Goal: Task Accomplishment & Management: Use online tool/utility

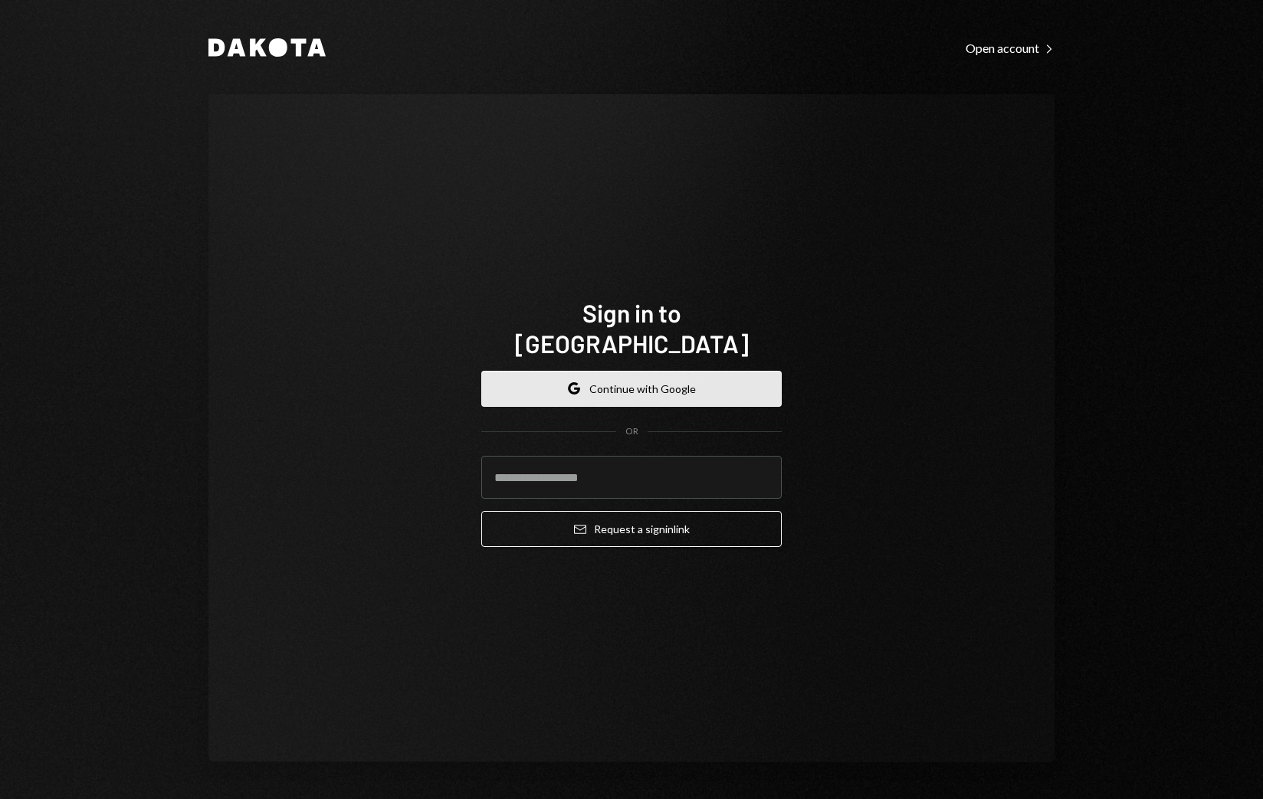
click at [659, 378] on button "Google Continue with Google" at bounding box center [631, 389] width 300 height 36
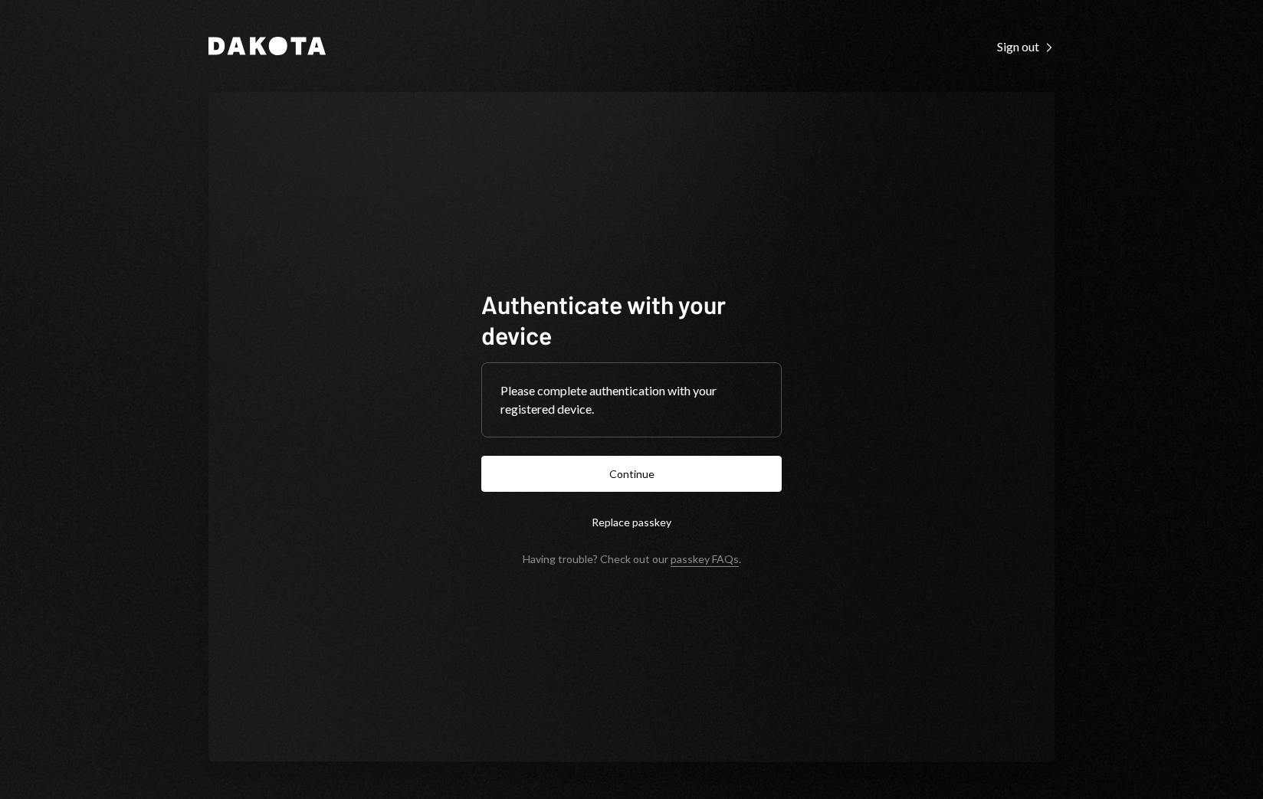
click at [681, 479] on button "Continue" at bounding box center [631, 474] width 300 height 36
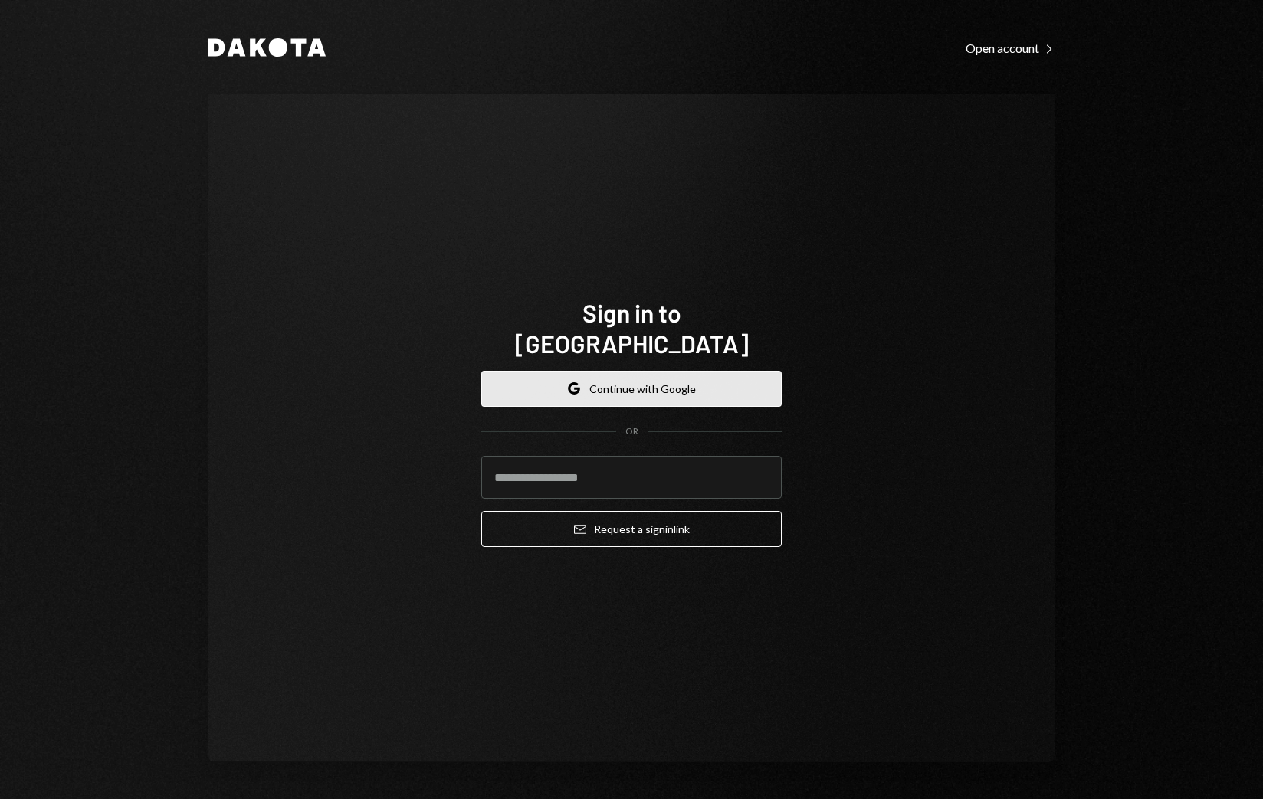
click at [647, 371] on button "Google Continue with Google" at bounding box center [631, 389] width 300 height 36
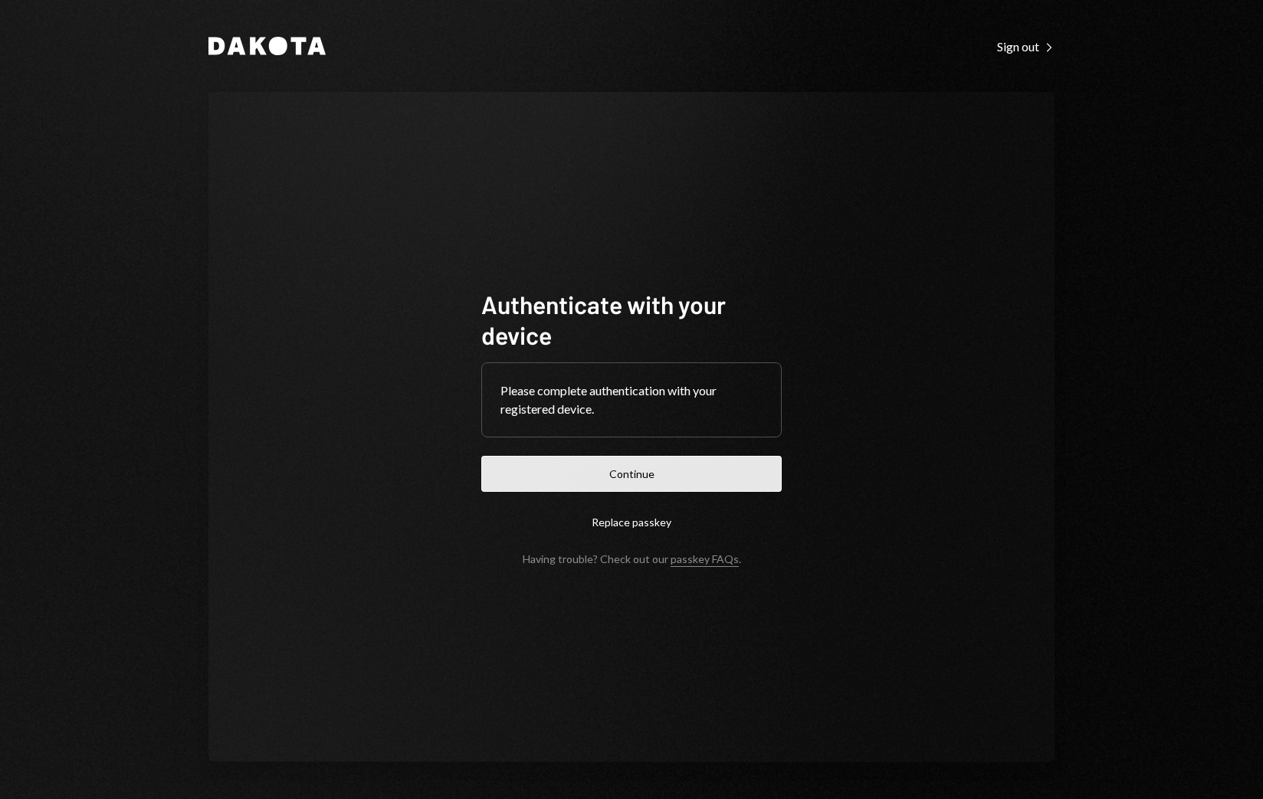
click at [706, 478] on button "Continue" at bounding box center [631, 474] width 300 height 36
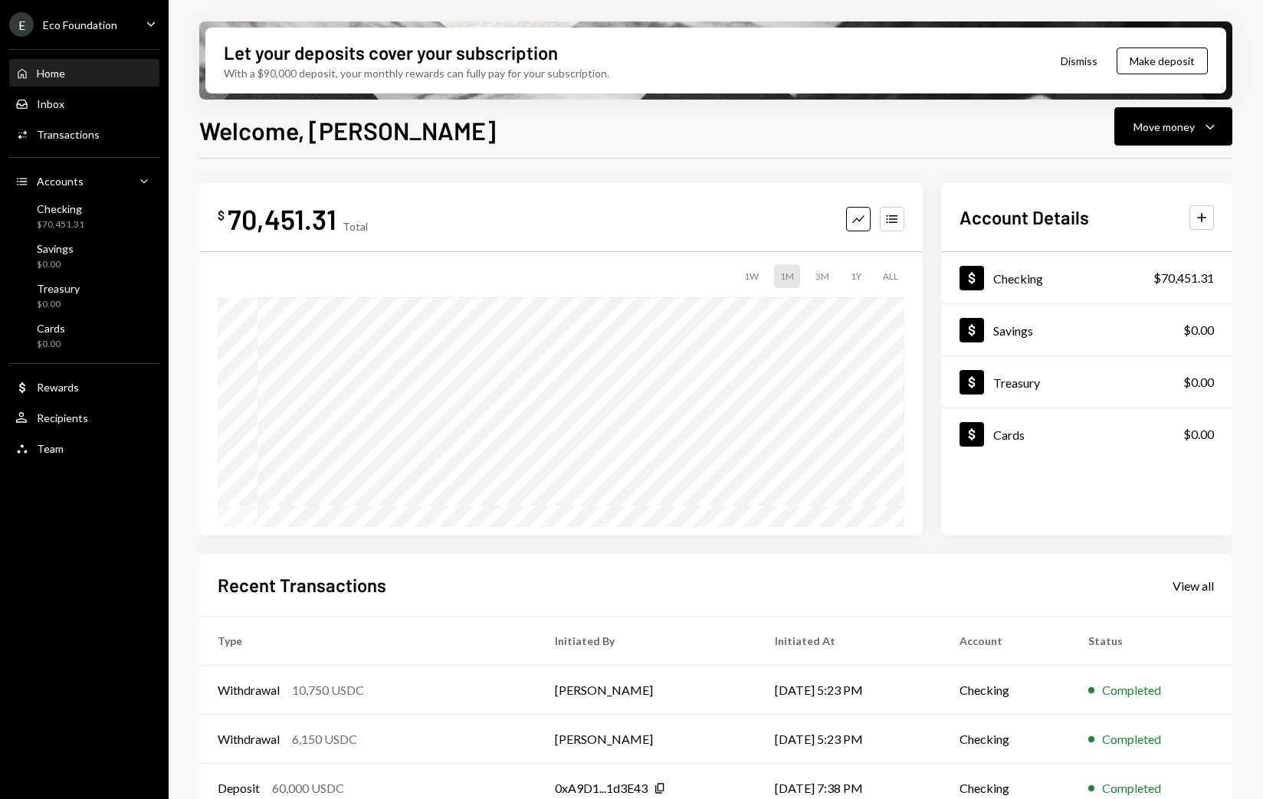
click at [1198, 106] on div "Let your deposits cover your subscription With a $90,000 deposit, your monthly …" at bounding box center [716, 399] width 1095 height 799
click at [1199, 119] on div "Move money Caret Down" at bounding box center [1174, 126] width 80 height 18
click at [1156, 172] on div "Send" at bounding box center [1161, 173] width 112 height 16
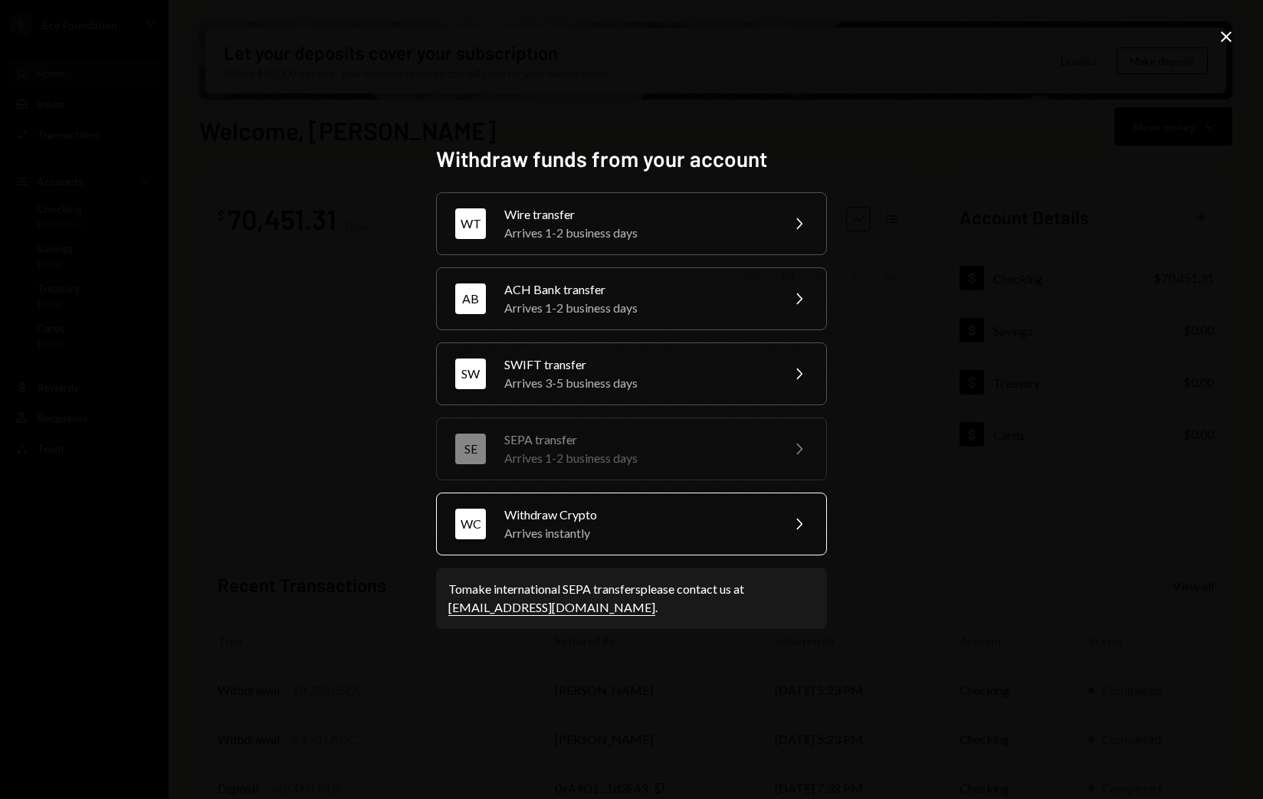
click at [587, 523] on div "Withdraw Crypto" at bounding box center [637, 515] width 267 height 18
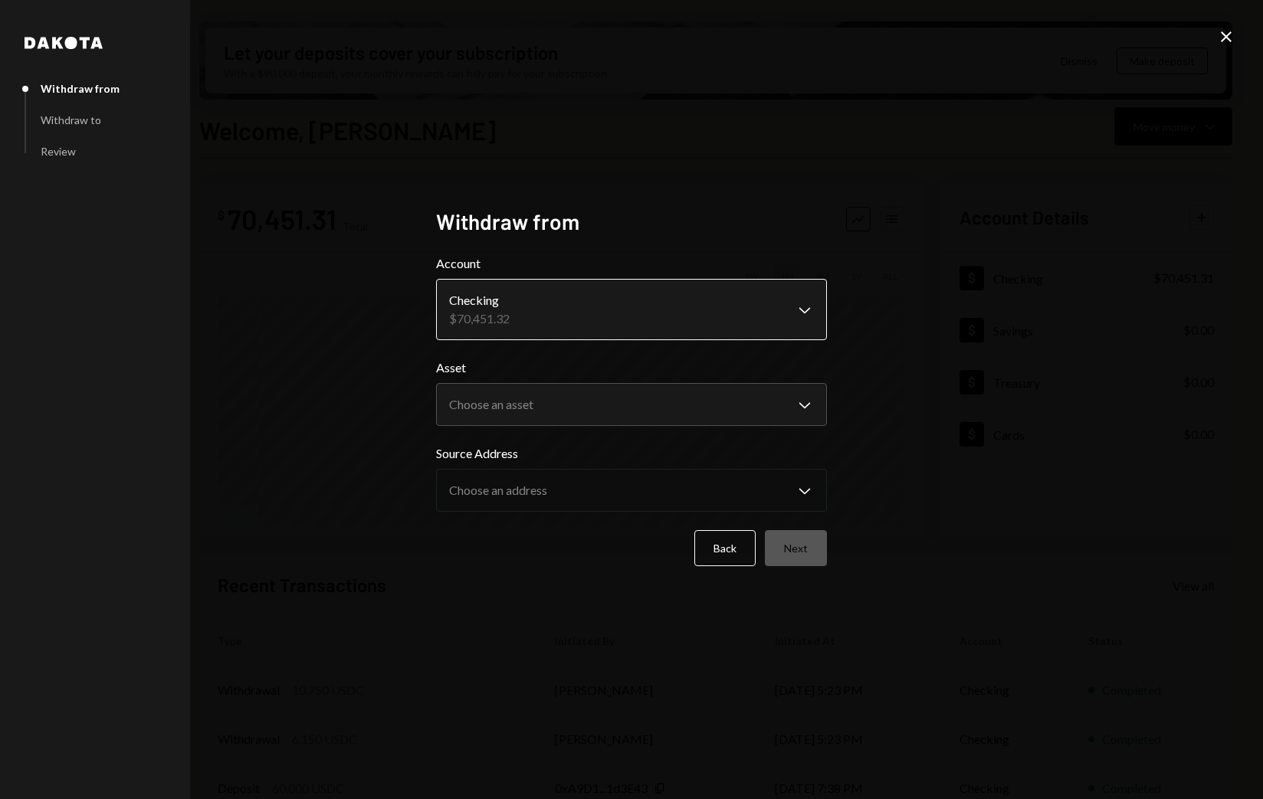
click at [757, 315] on body "E Eco Foundation Caret Down Home Home Inbox Inbox Activities Transactions Accou…" at bounding box center [631, 399] width 1263 height 799
drag, startPoint x: 718, startPoint y: 323, endPoint x: 661, endPoint y: 384, distance: 83.5
click at [605, 416] on body "E Eco Foundation Caret Down Home Home Inbox Inbox Activities Transactions Accou…" at bounding box center [631, 399] width 1263 height 799
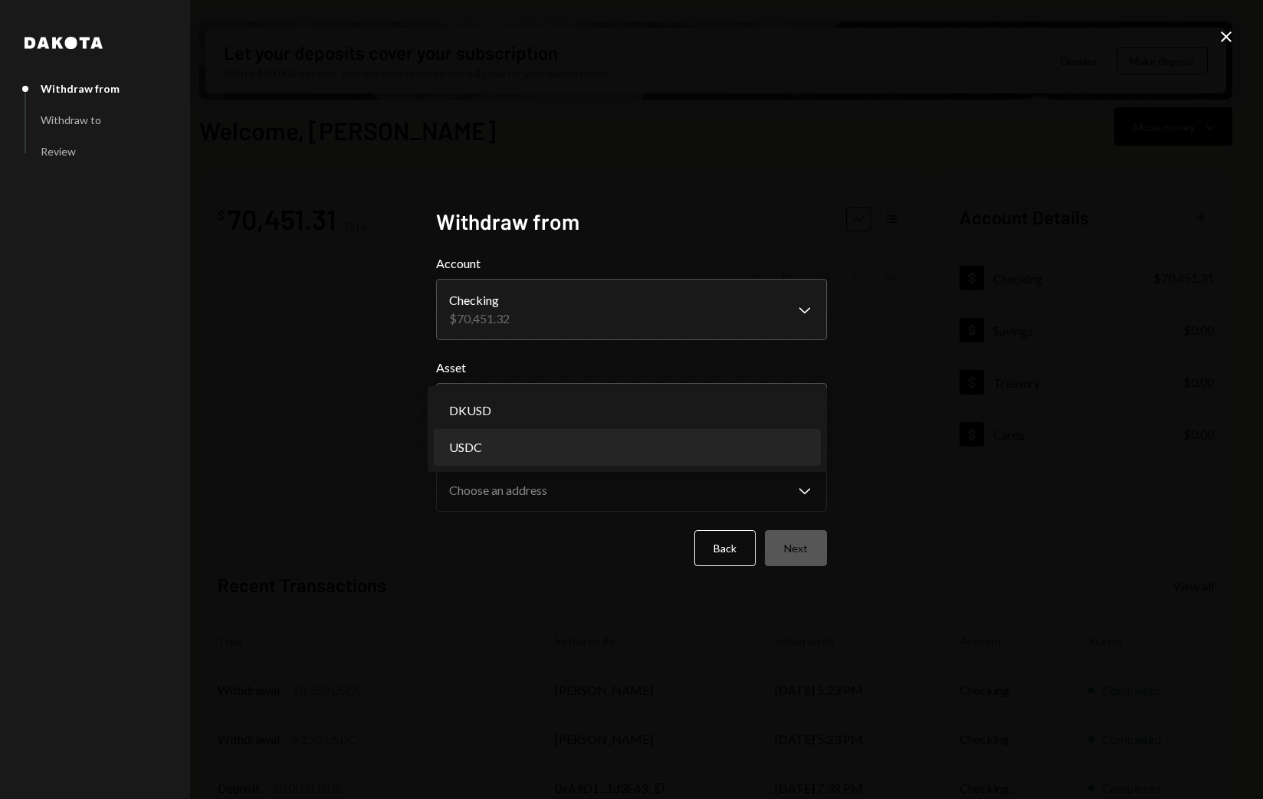
select select "****"
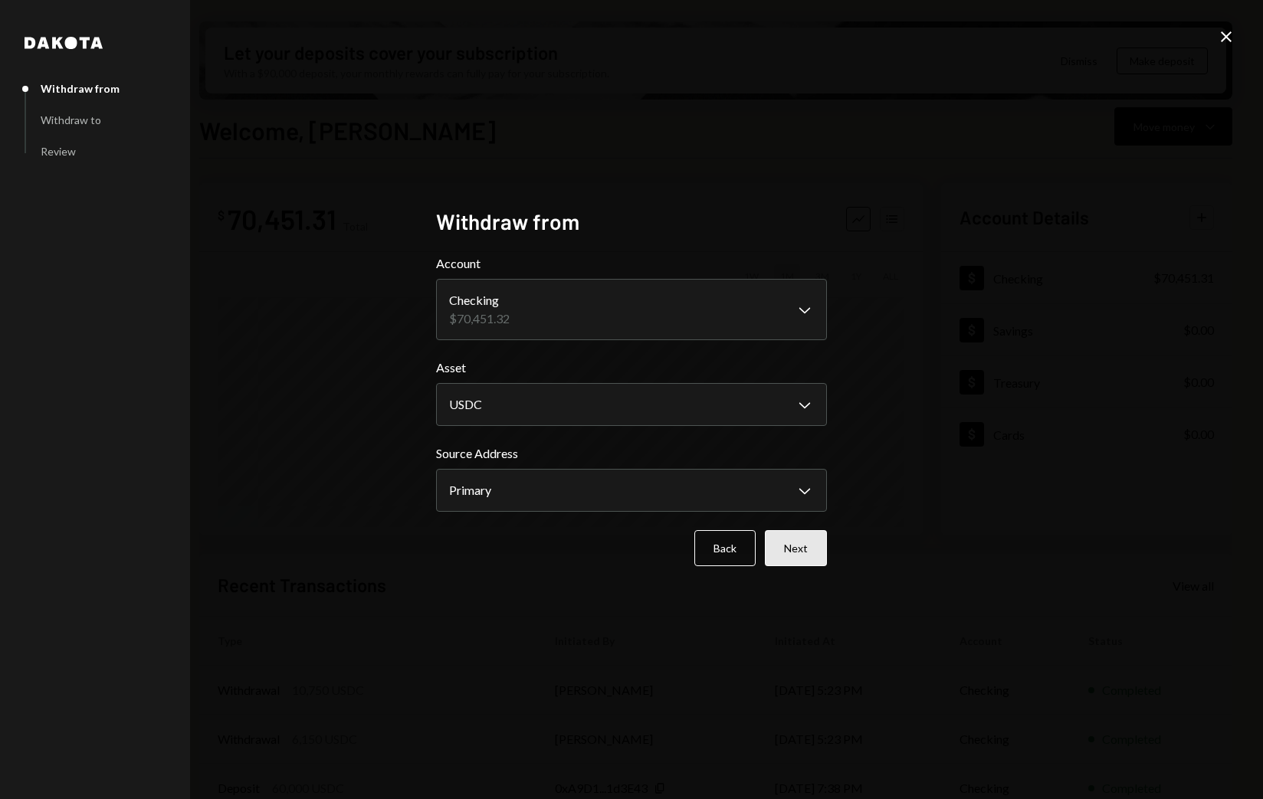
click at [786, 548] on button "Next" at bounding box center [796, 548] width 62 height 36
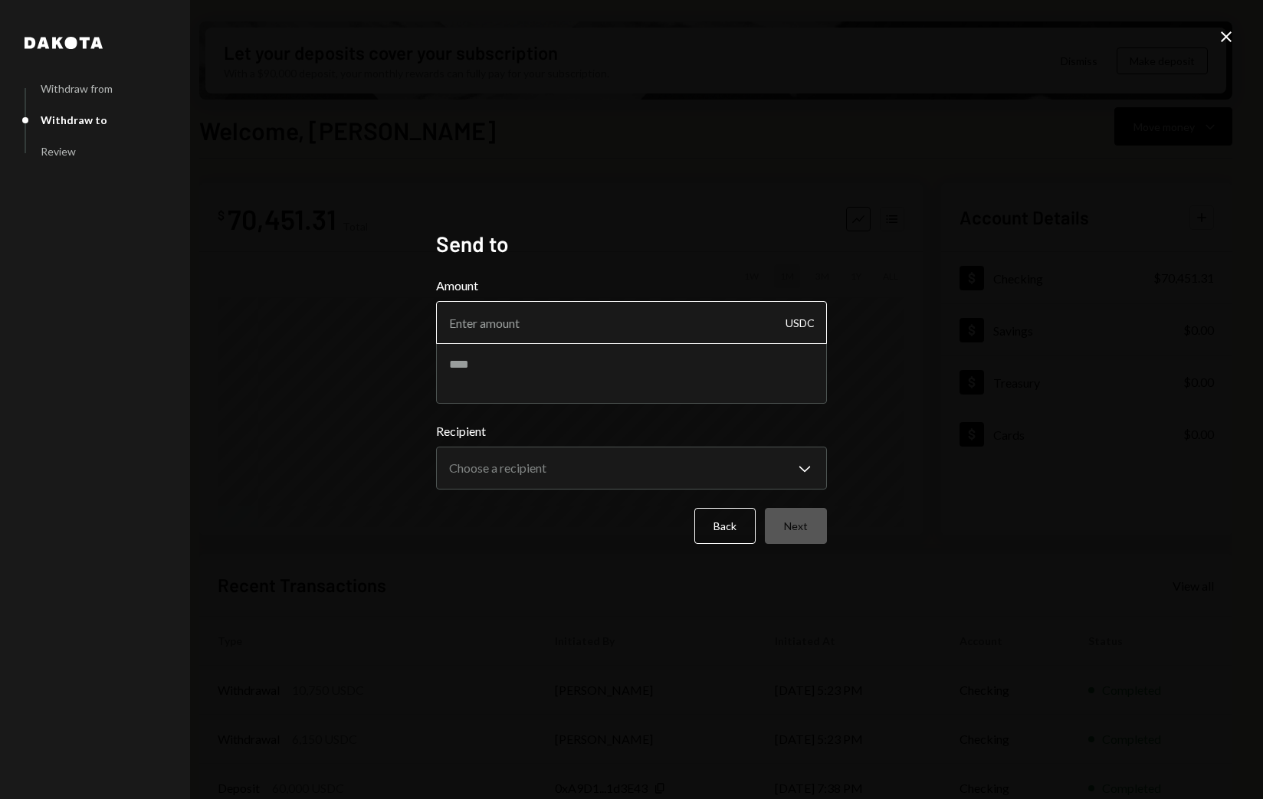
click at [520, 330] on input "Amount" at bounding box center [631, 322] width 391 height 43
type input "50000"
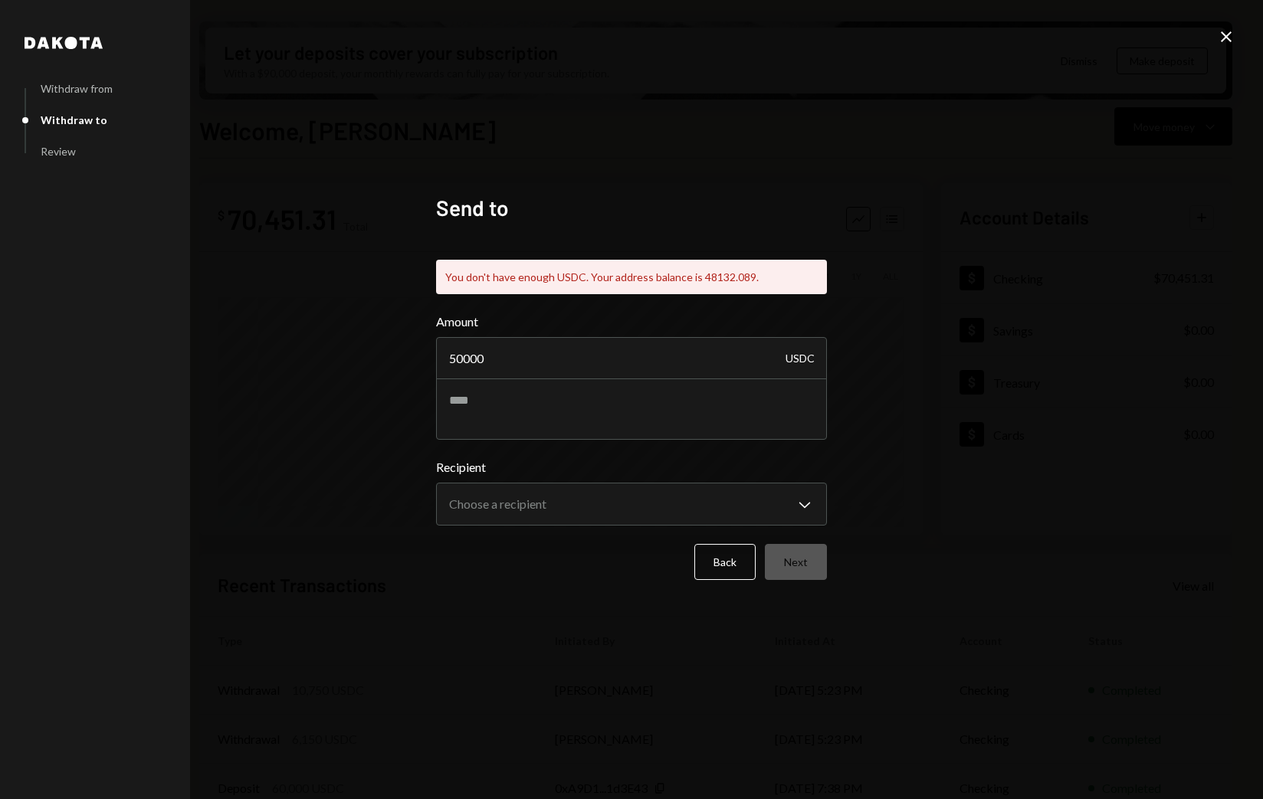
click at [1229, 35] on icon "Close" at bounding box center [1226, 37] width 18 height 18
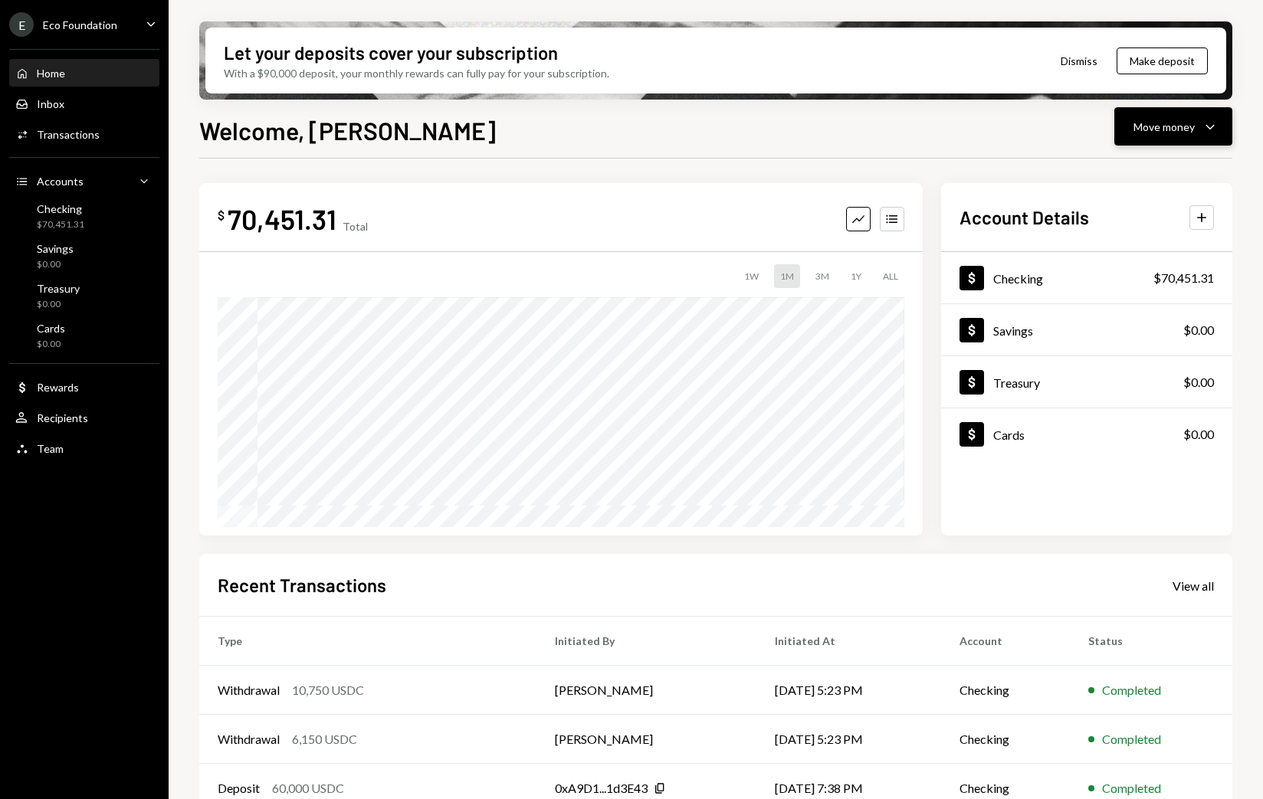
click at [1171, 131] on div "Move money" at bounding box center [1164, 127] width 61 height 16
click at [1124, 297] on div "Swap stablecoins" at bounding box center [1161, 289] width 112 height 16
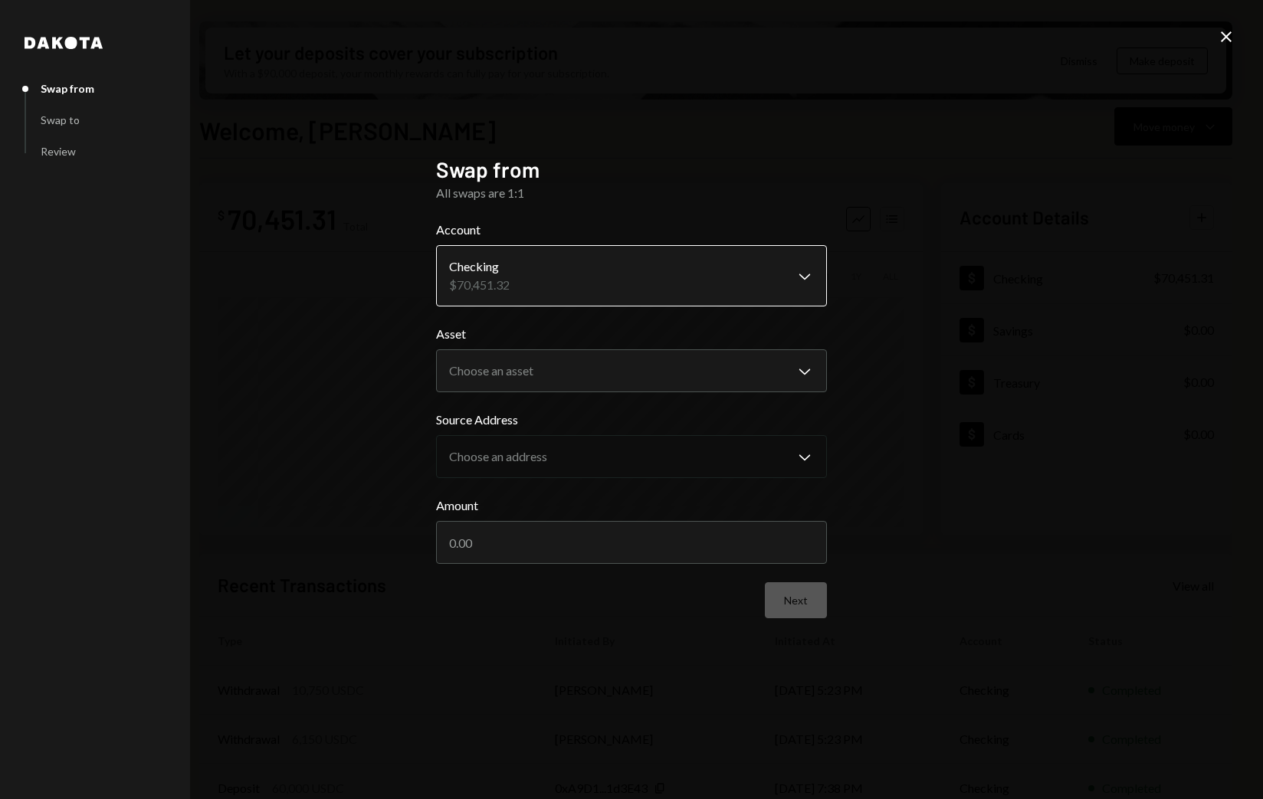
click at [563, 287] on body "E Eco Foundation Caret Down Home Home Inbox Inbox Activities Transactions Accou…" at bounding box center [631, 399] width 1263 height 799
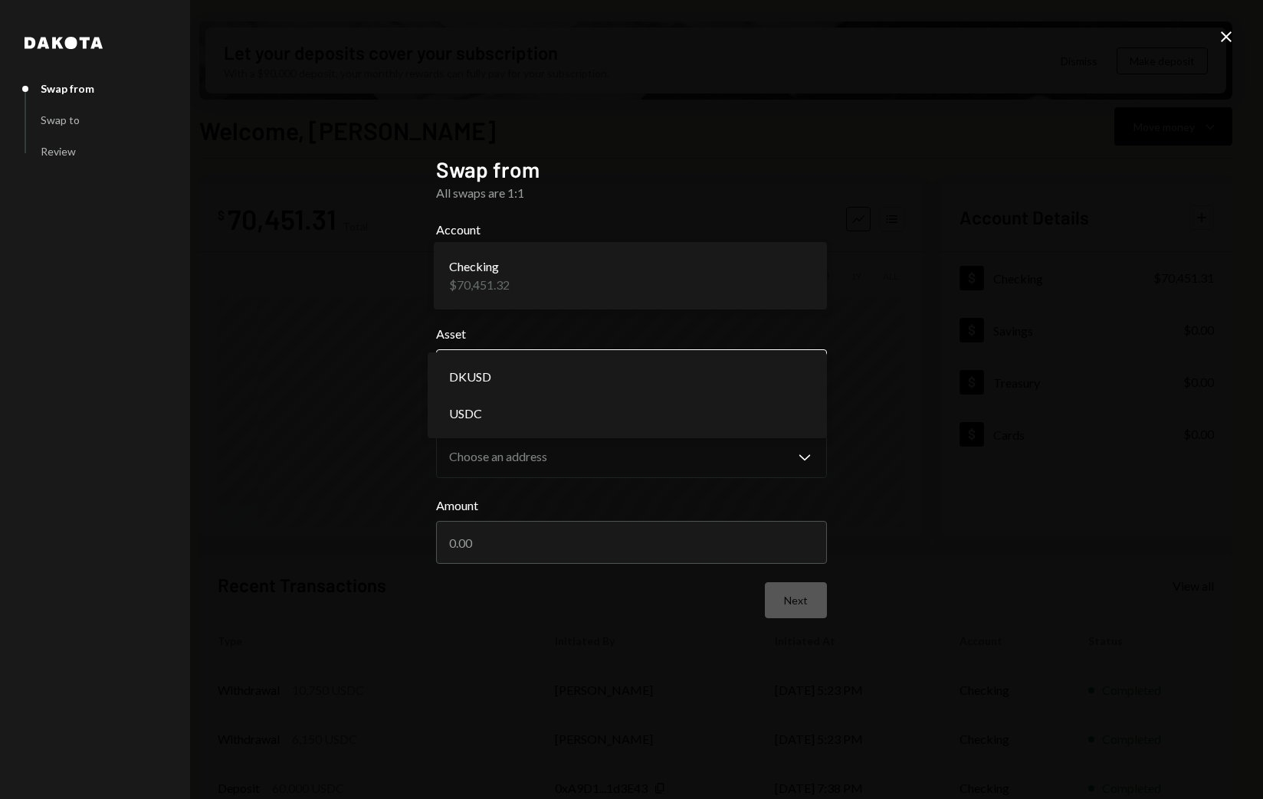
click at [538, 376] on body "E Eco Foundation Caret Down Home Home Inbox Inbox Activities Transactions Accou…" at bounding box center [631, 399] width 1263 height 799
select select "*****"
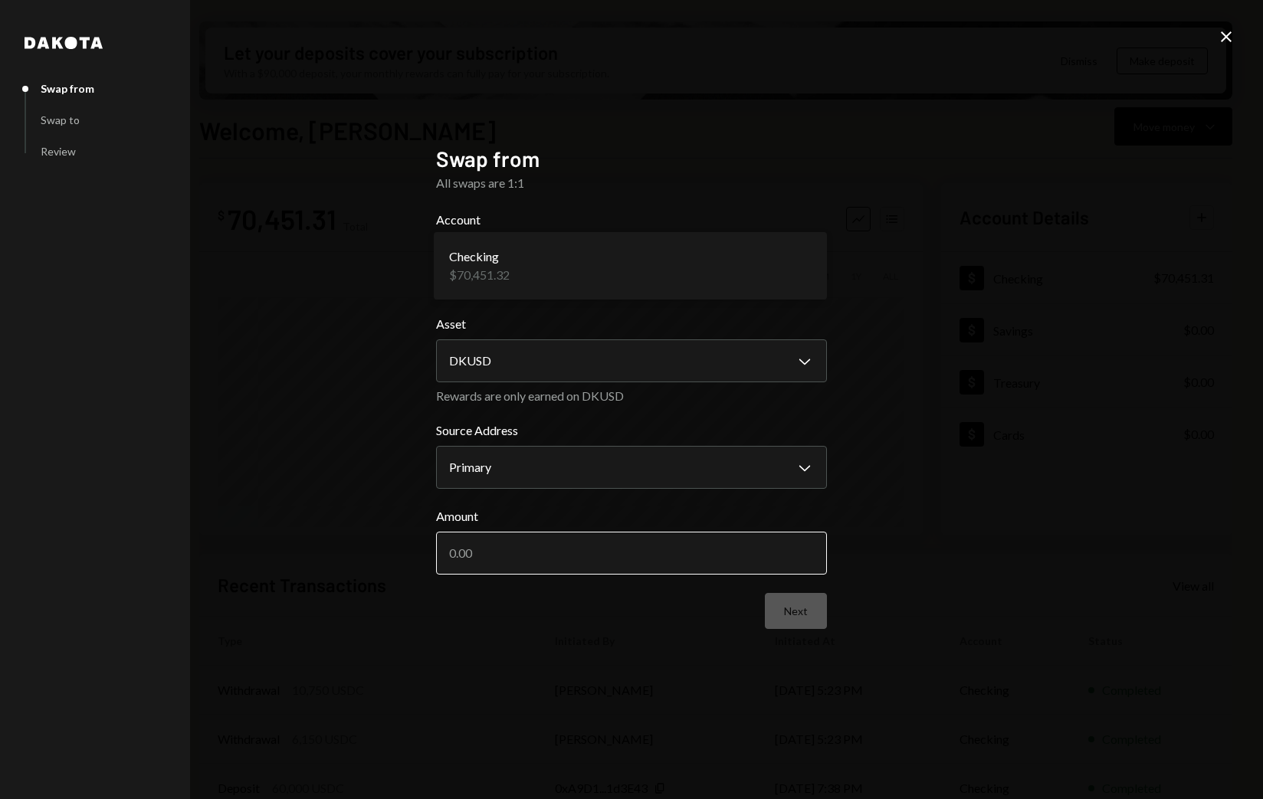
click at [569, 549] on input "Amount" at bounding box center [631, 553] width 391 height 43
click at [569, 548] on input "Amount" at bounding box center [631, 553] width 391 height 43
type input "3000"
click at [798, 618] on button "Next" at bounding box center [796, 611] width 62 height 36
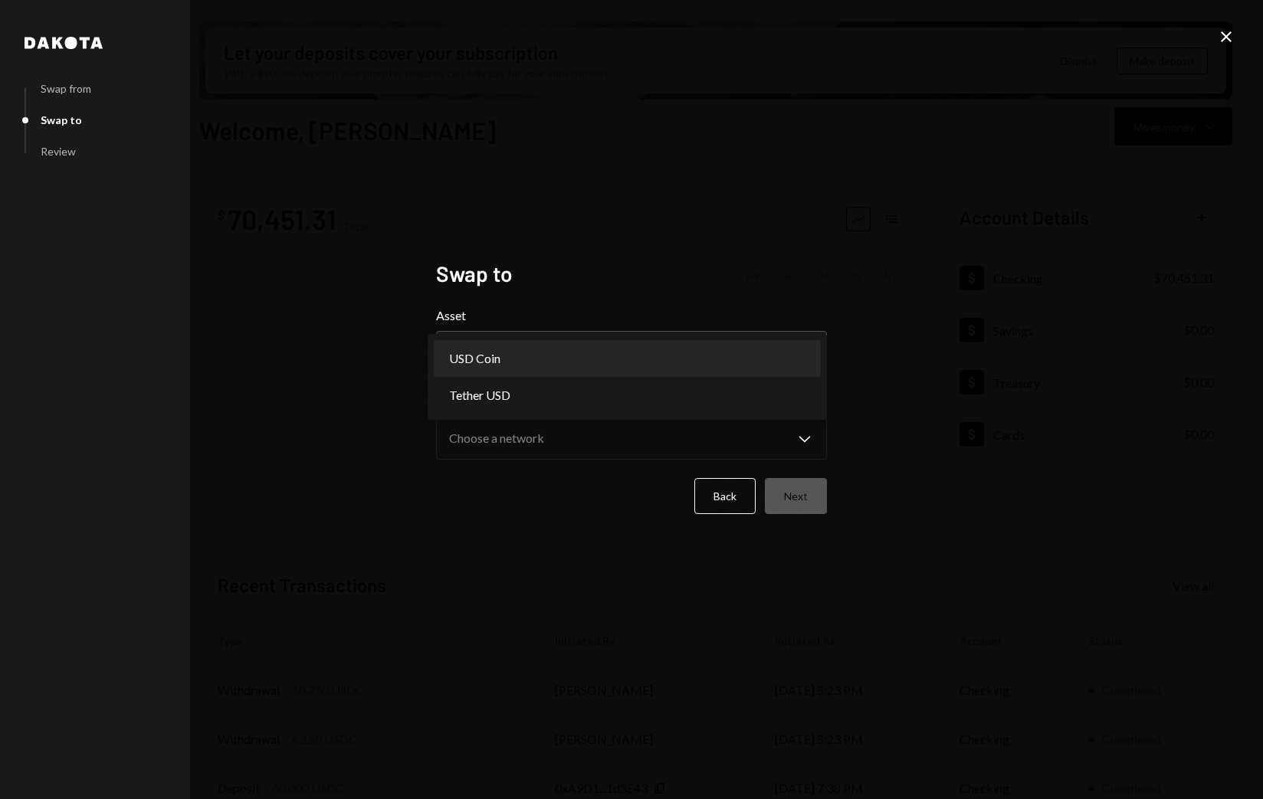
click at [617, 356] on body "E Eco Foundation Caret Down Home Home Inbox Inbox Activities Transactions Accou…" at bounding box center [631, 399] width 1263 height 799
select select "****"
drag, startPoint x: 554, startPoint y: 352, endPoint x: 550, endPoint y: 410, distance: 58.4
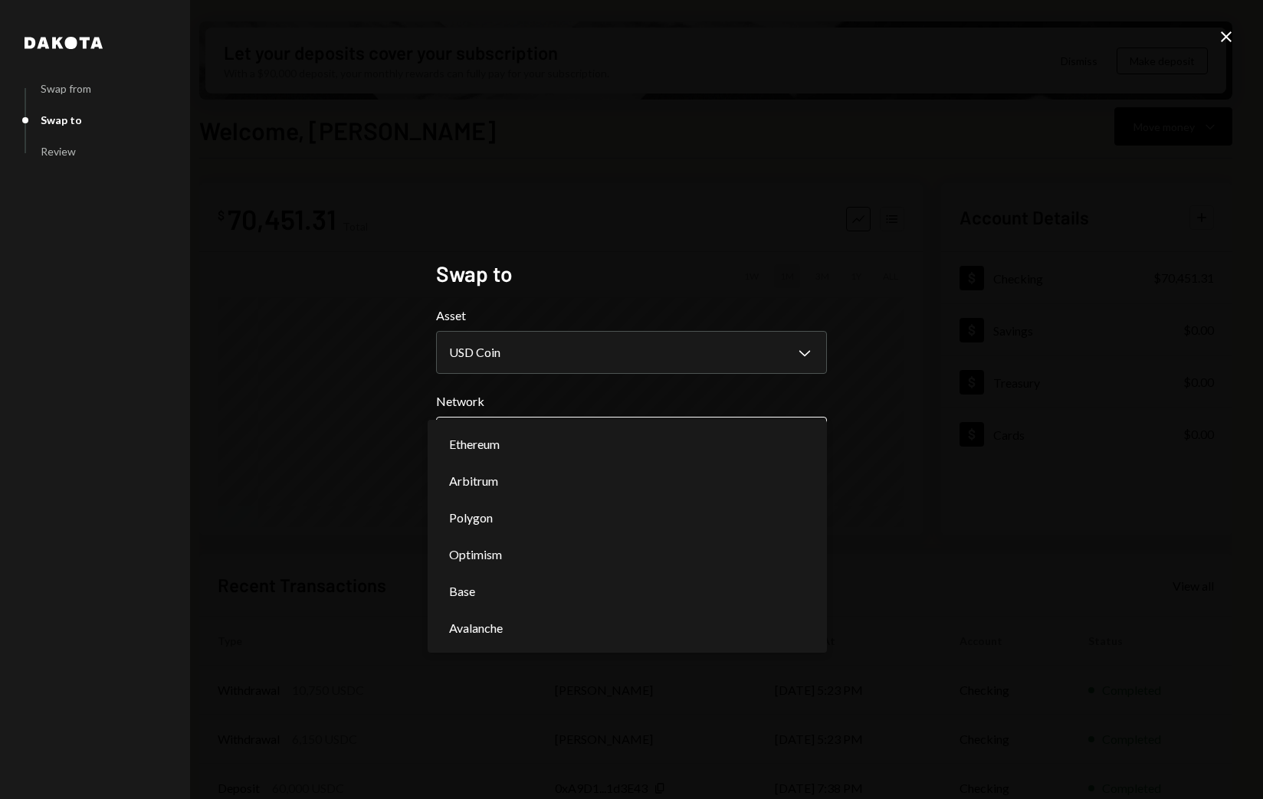
click at [550, 437] on body "E Eco Foundation Caret Down Home Home Inbox Inbox Activities Transactions Accou…" at bounding box center [631, 399] width 1263 height 799
select select "**********"
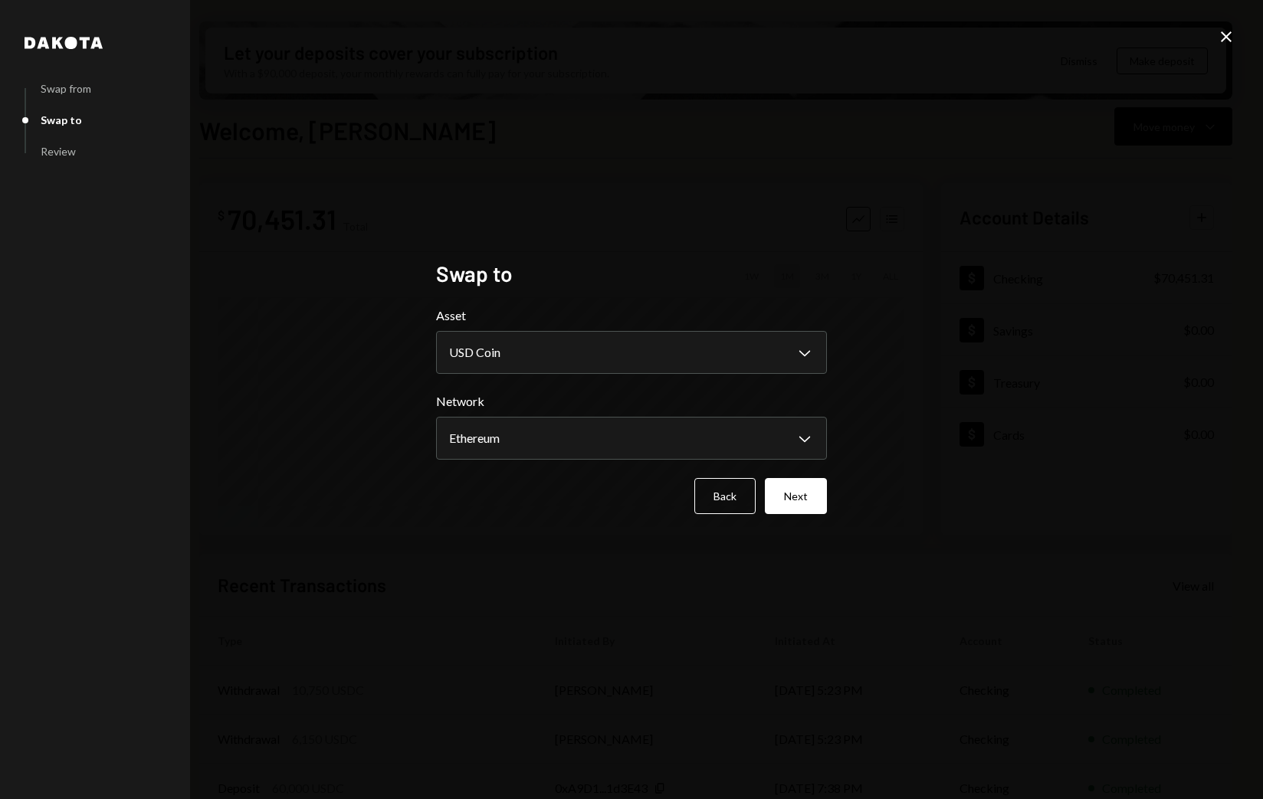
click at [807, 504] on button "Next" at bounding box center [796, 496] width 62 height 36
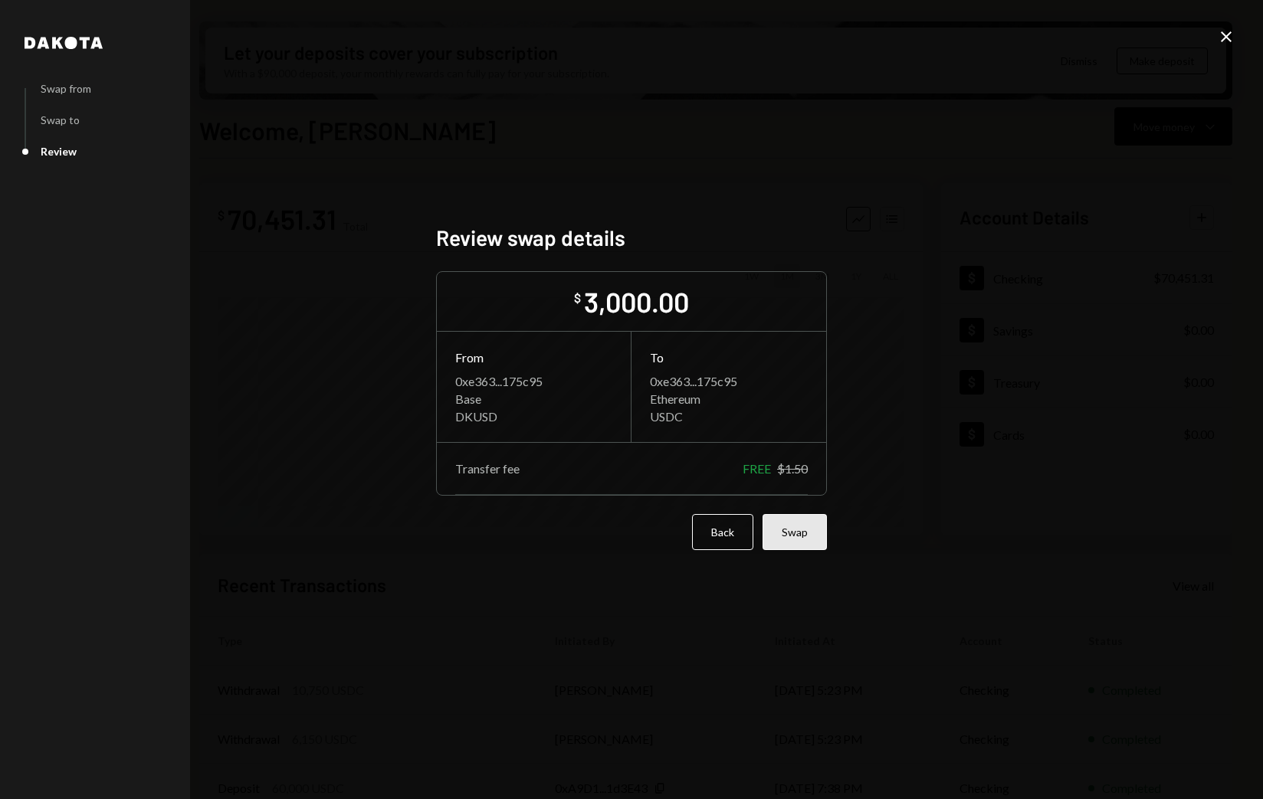
click at [797, 536] on button "Swap" at bounding box center [795, 532] width 64 height 36
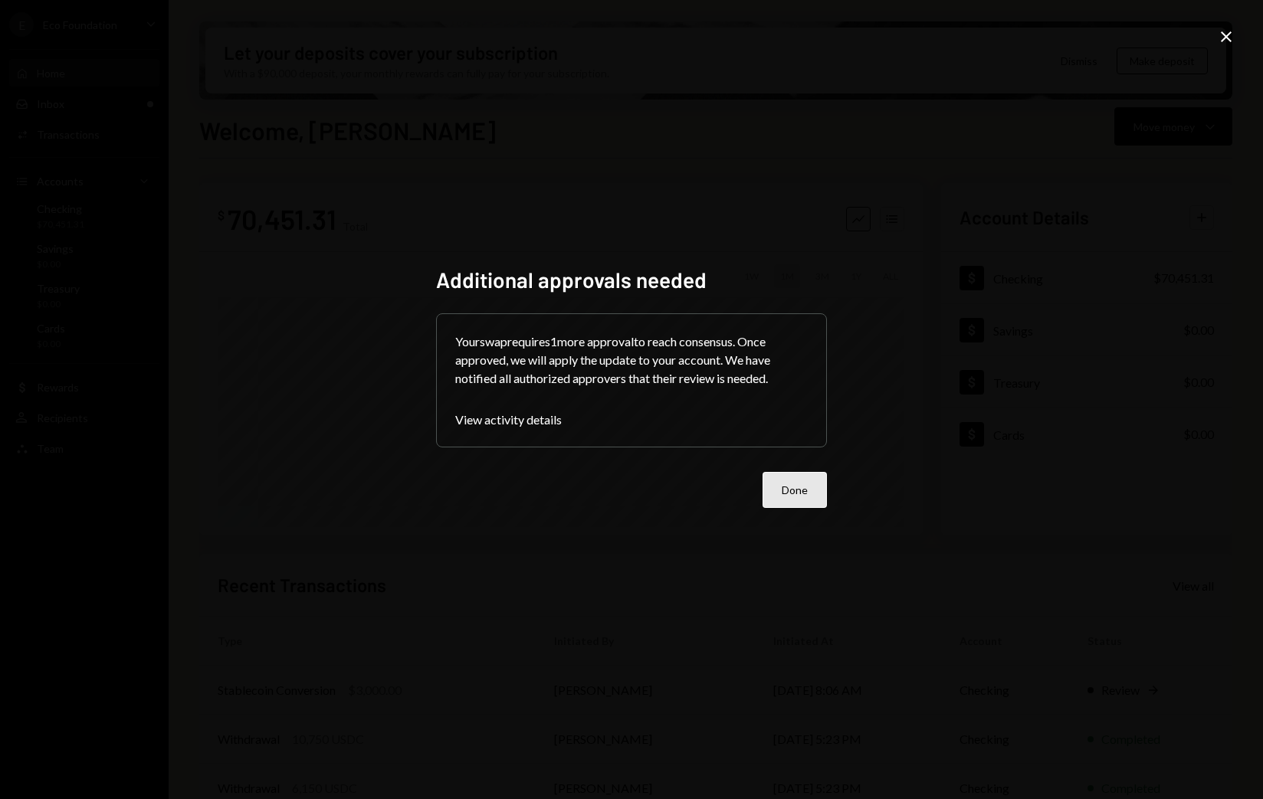
click at [812, 488] on button "Done" at bounding box center [795, 490] width 64 height 36
